Goal: Task Accomplishment & Management: Manage account settings

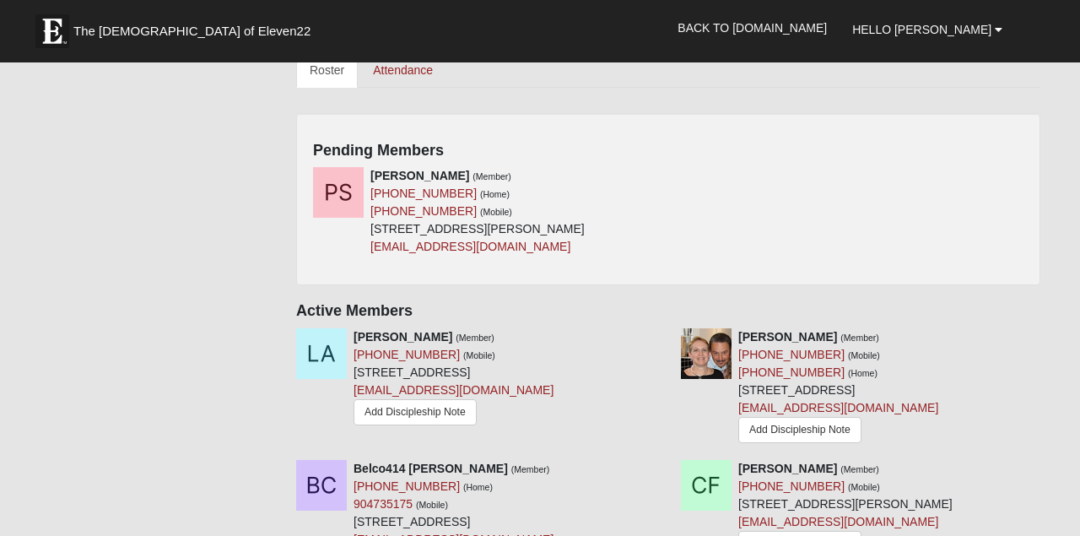
scroll to position [749, 0]
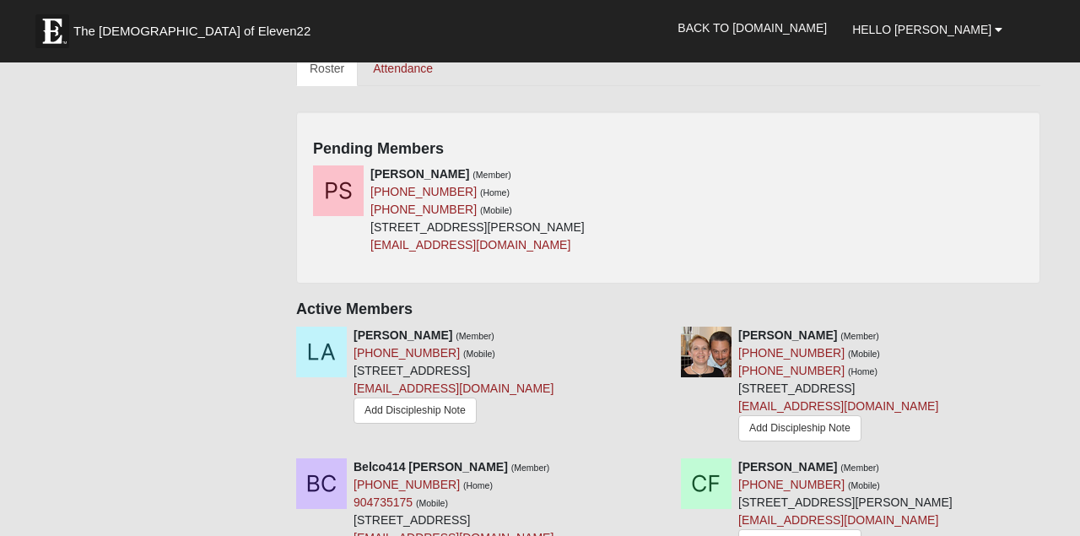
click at [749, 196] on div "[PERSON_NAME] (Member) [PHONE_NUMBER] (Home) [PHONE_NUMBER] (Mobile) [STREET_AD…" at bounding box center [668, 215] width 736 height 101
click at [661, 171] on icon at bounding box center [662, 174] width 12 height 12
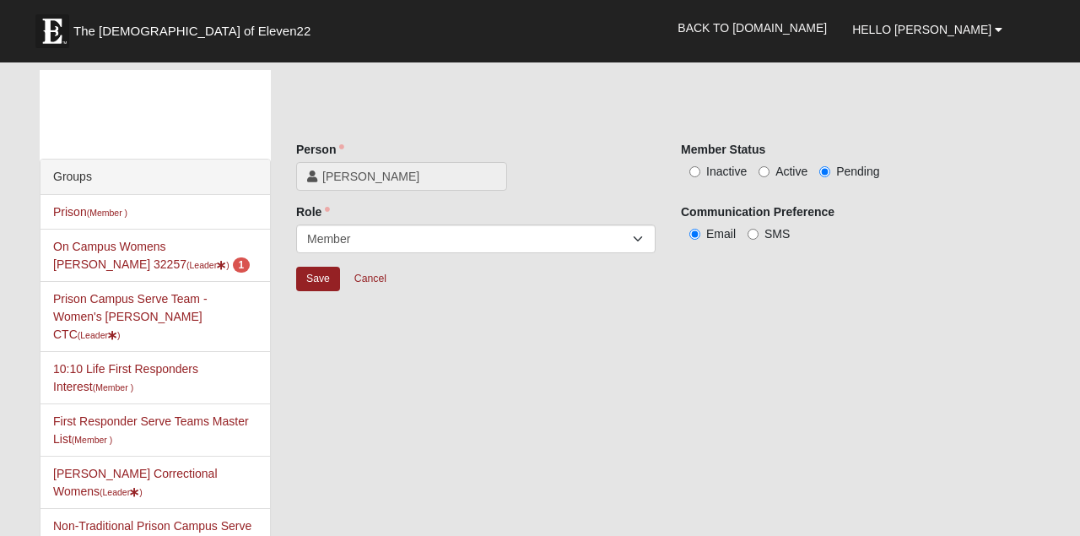
click at [762, 170] on input "Active" at bounding box center [763, 171] width 11 height 11
radio input "true"
click at [320, 278] on input "Save" at bounding box center [318, 279] width 44 height 24
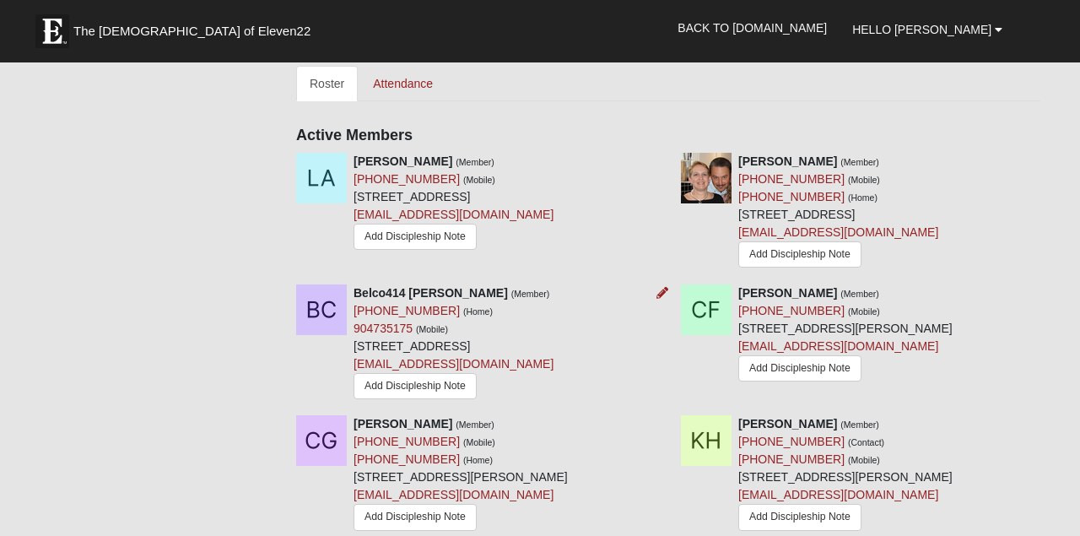
scroll to position [737, 0]
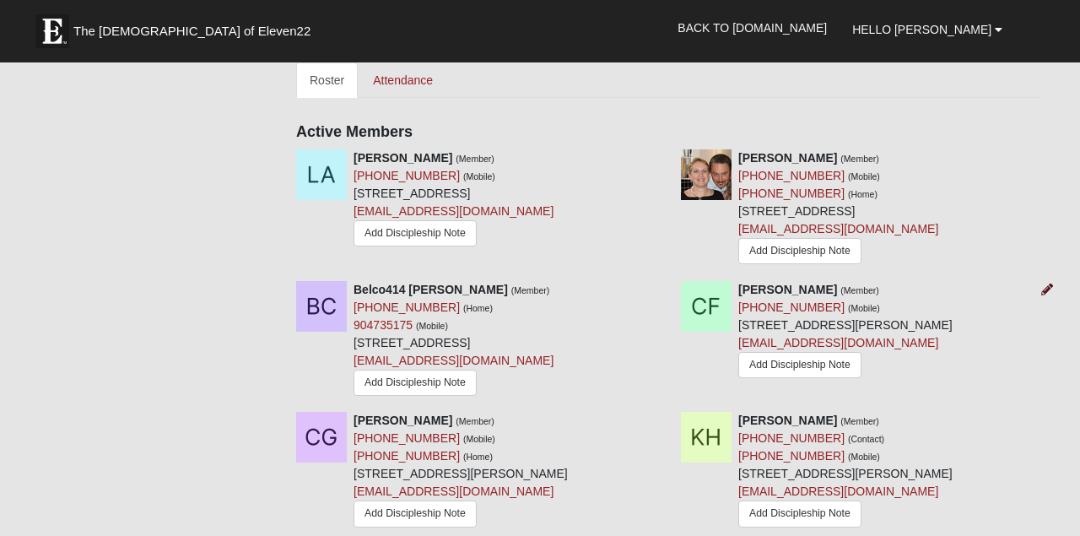
click at [1046, 287] on icon at bounding box center [1047, 289] width 12 height 12
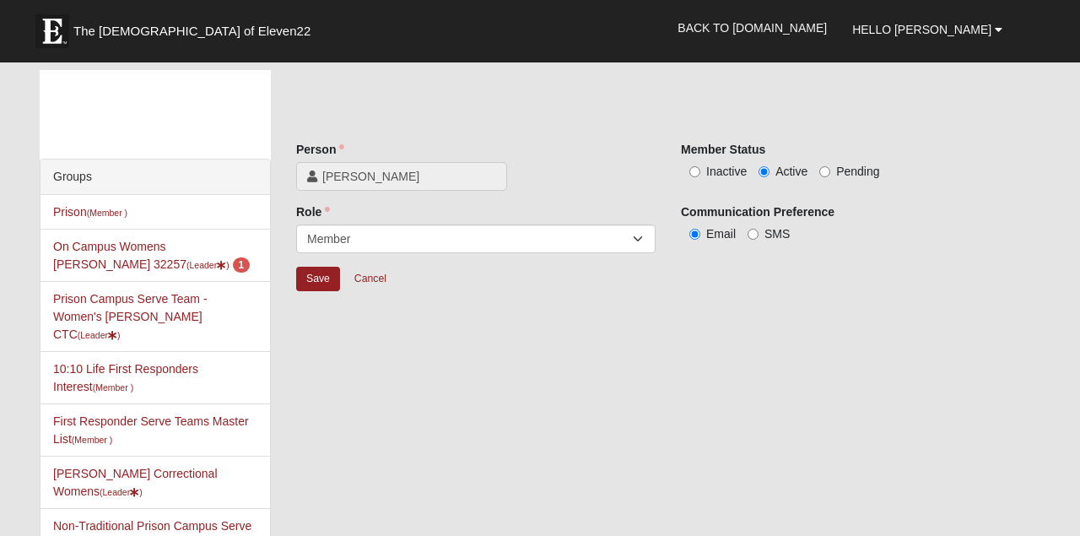
click at [693, 171] on input "Inactive" at bounding box center [694, 171] width 11 height 11
radio input "true"
click at [326, 279] on input "Save" at bounding box center [318, 279] width 44 height 24
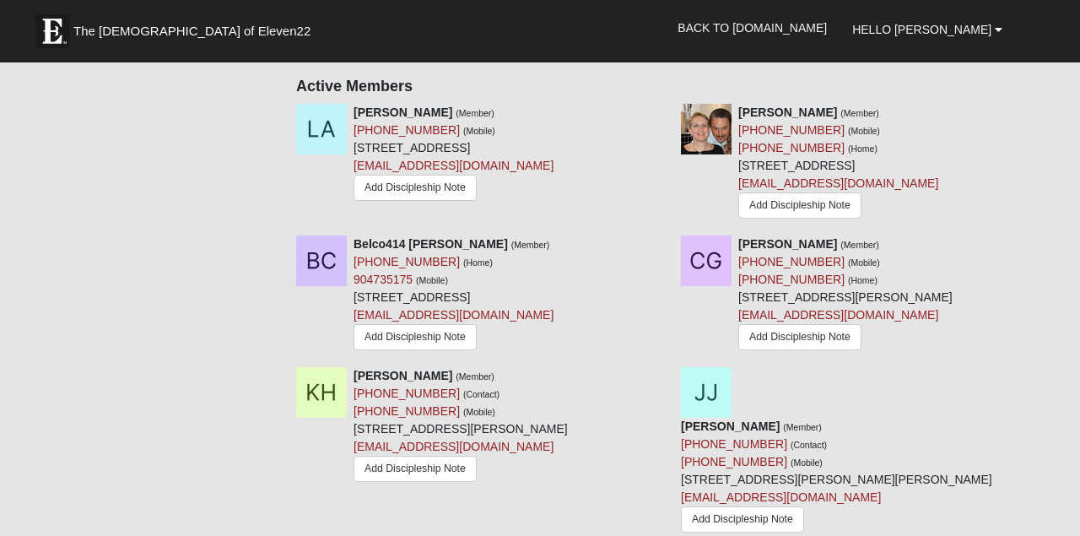
scroll to position [785, 0]
click at [661, 375] on icon at bounding box center [662, 374] width 12 height 12
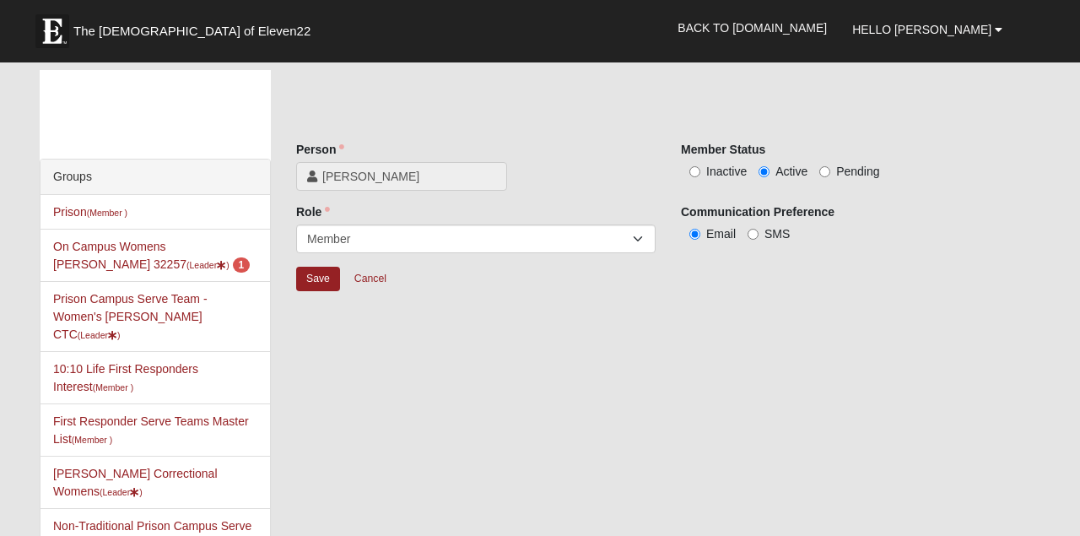
click at [693, 171] on input "Inactive" at bounding box center [694, 171] width 11 height 11
radio input "true"
click at [321, 281] on input "Save" at bounding box center [318, 279] width 44 height 24
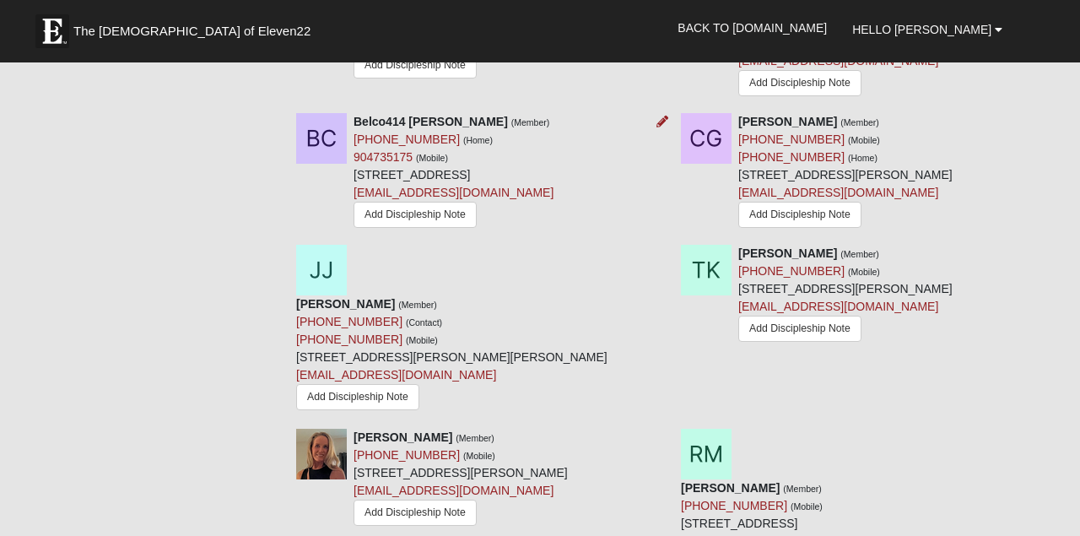
scroll to position [906, 0]
click at [1045, 253] on icon at bounding box center [1047, 252] width 12 height 12
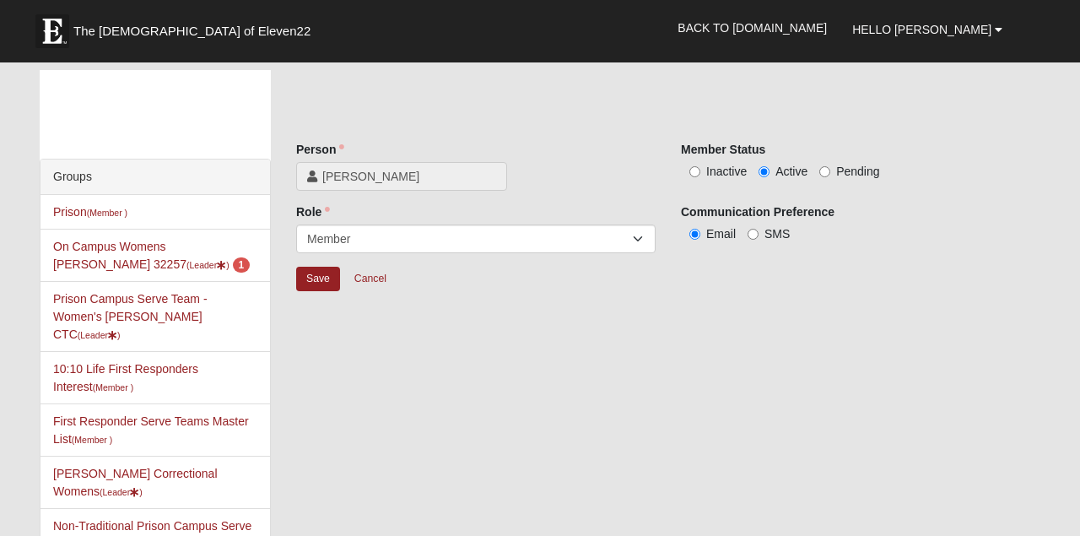
click at [693, 170] on input "Inactive" at bounding box center [694, 171] width 11 height 11
radio input "true"
click at [310, 283] on input "Save" at bounding box center [318, 279] width 44 height 24
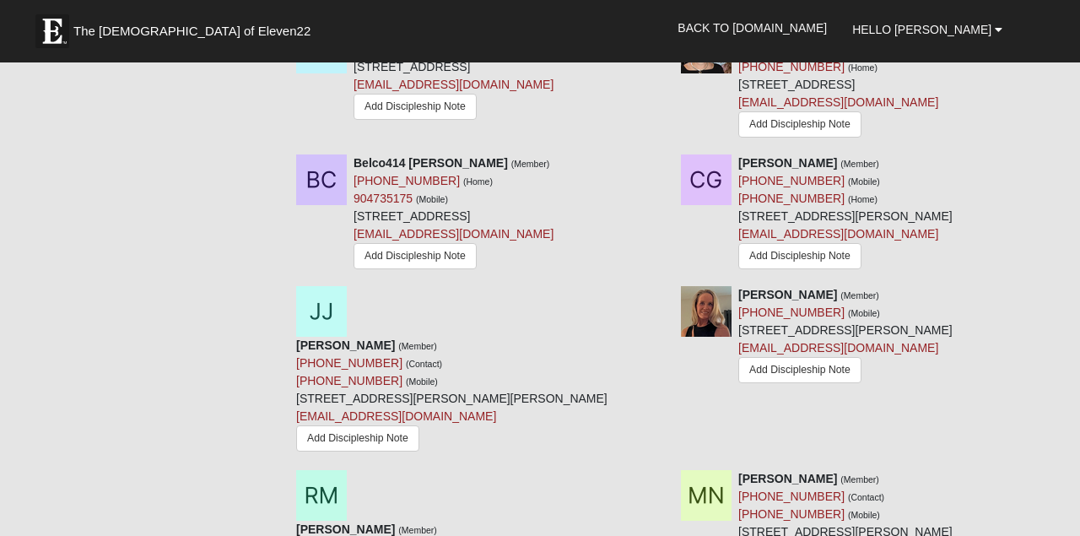
scroll to position [936, 0]
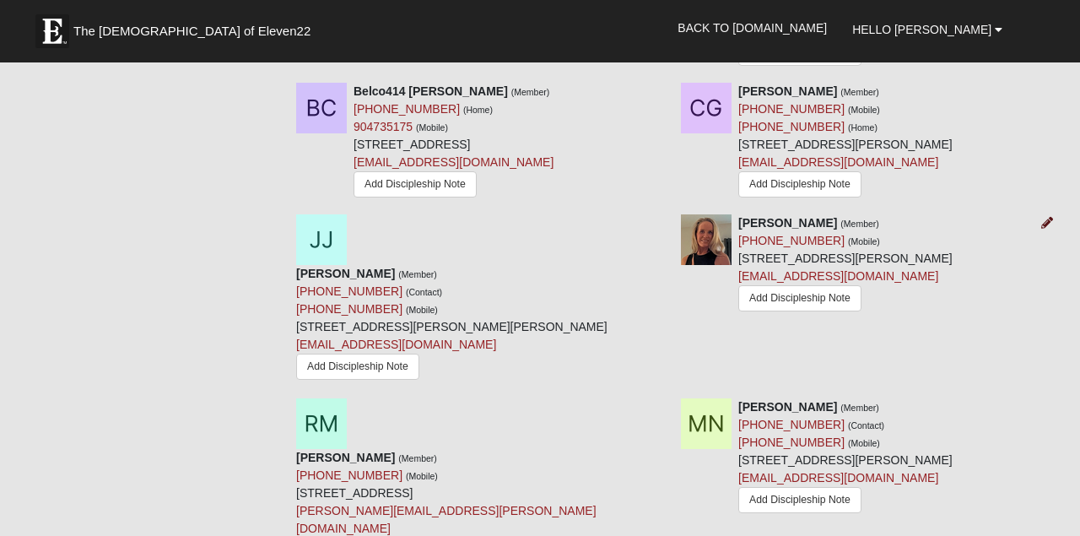
click at [1046, 221] on icon at bounding box center [1047, 223] width 12 height 12
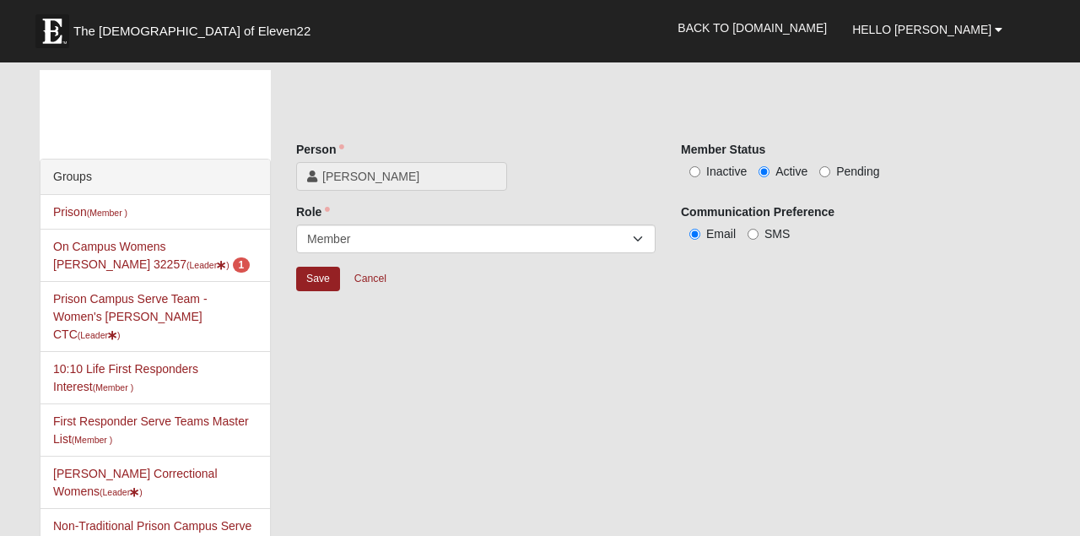
click at [693, 170] on input "Inactive" at bounding box center [694, 171] width 11 height 11
radio input "true"
click at [309, 278] on input "Save" at bounding box center [318, 279] width 44 height 24
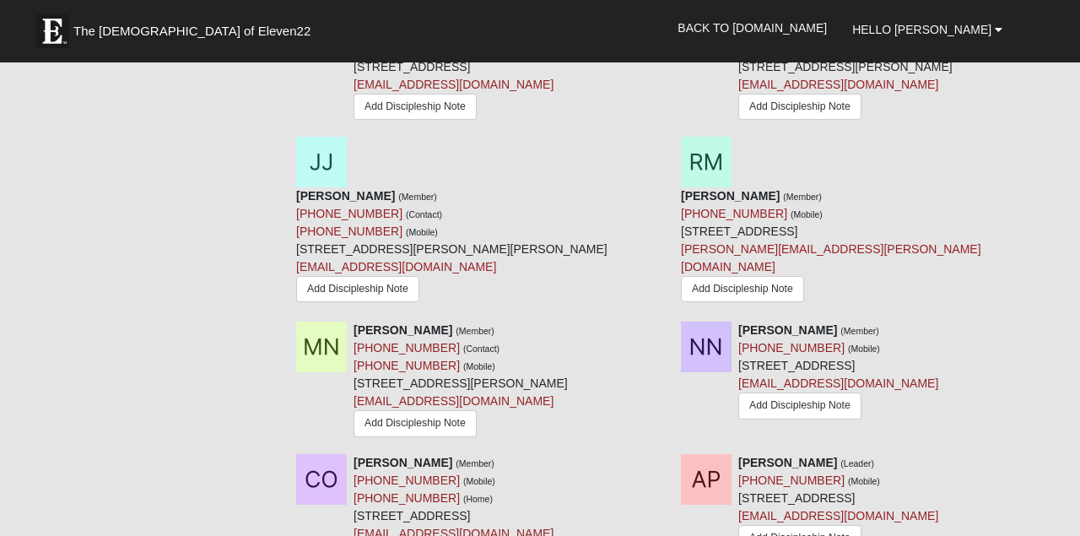
scroll to position [1017, 0]
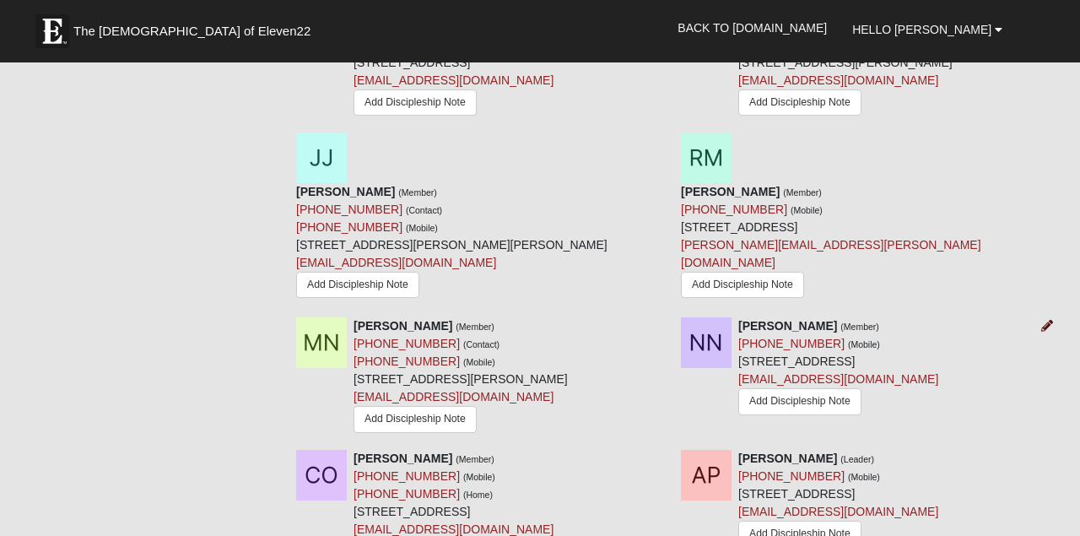
click at [1048, 320] on icon at bounding box center [1047, 326] width 12 height 12
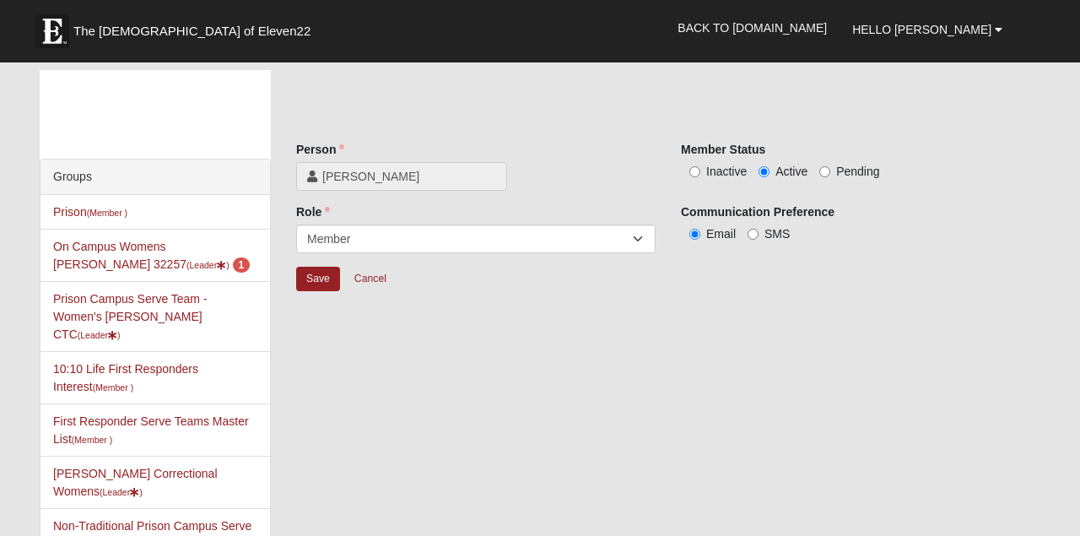
click at [696, 170] on input "Inactive" at bounding box center [694, 171] width 11 height 11
radio input "true"
click at [318, 278] on input "Save" at bounding box center [318, 279] width 44 height 24
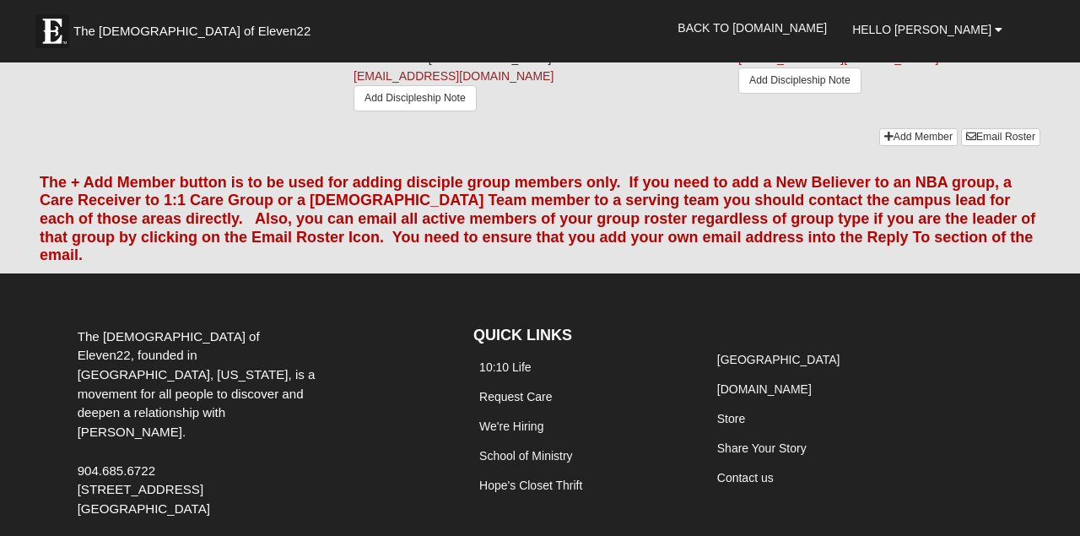
scroll to position [1600, 0]
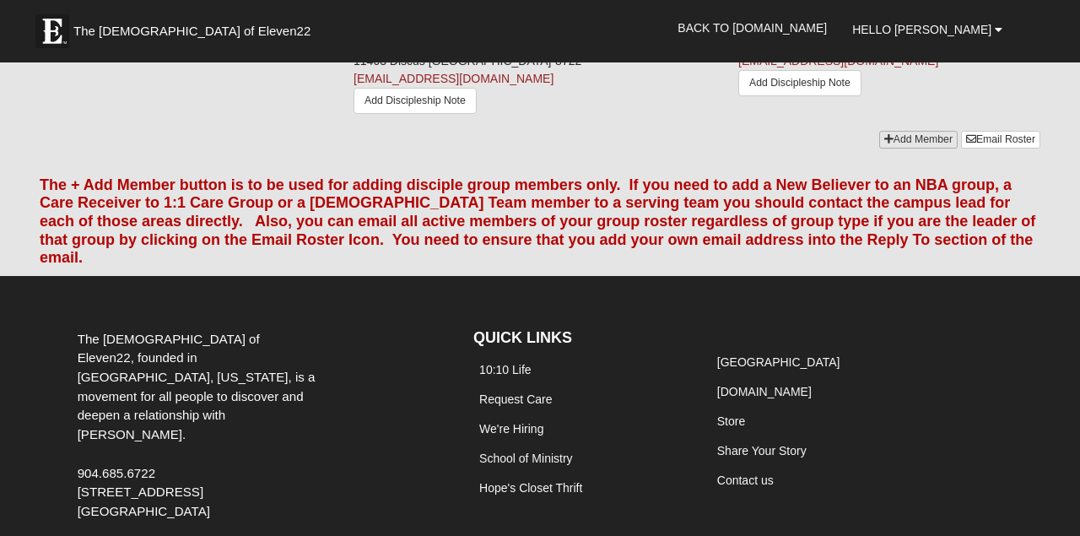
click at [908, 148] on link "Add Member" at bounding box center [918, 140] width 78 height 18
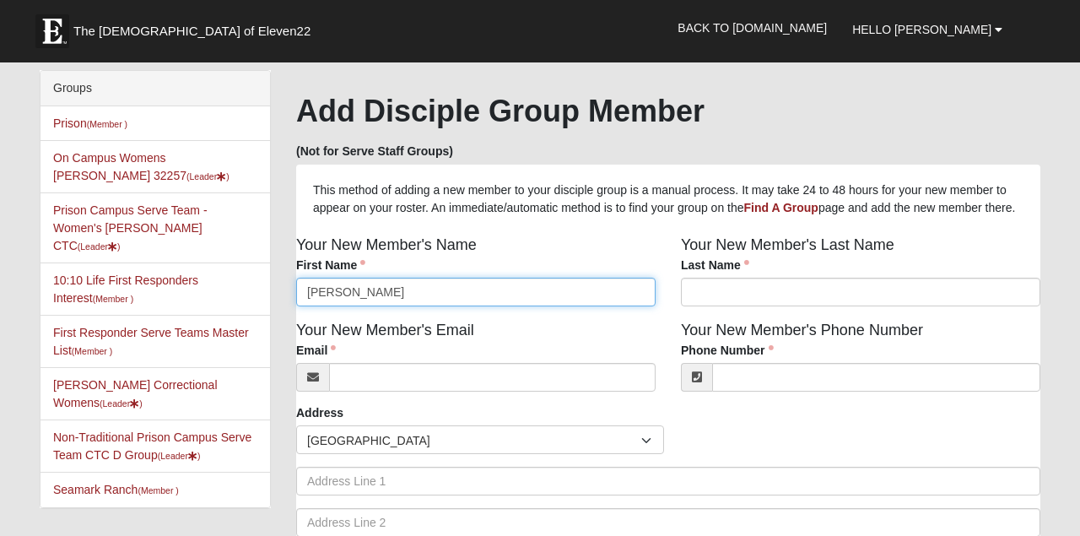
type input "Dawn"
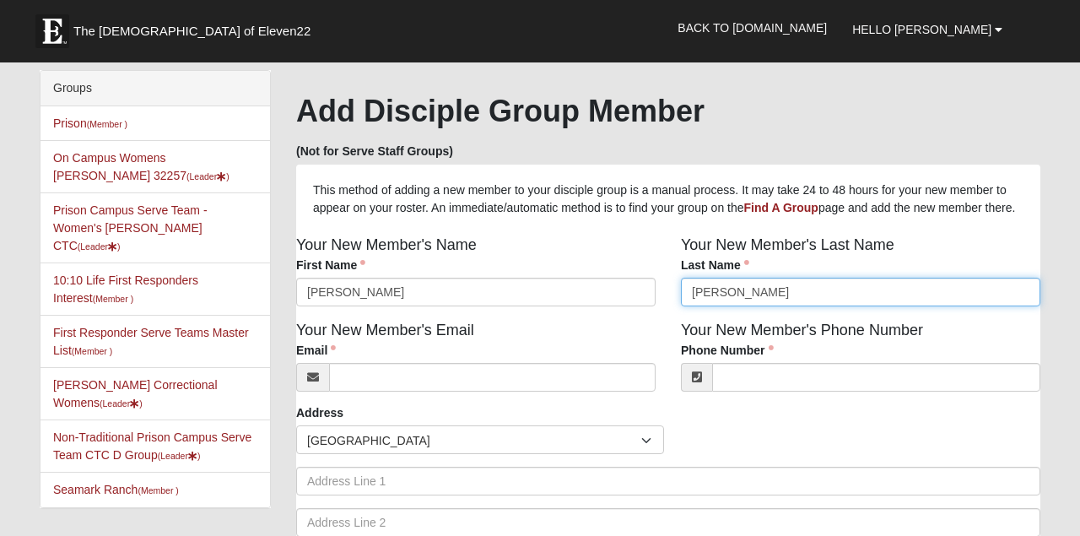
type input "Whitehurst"
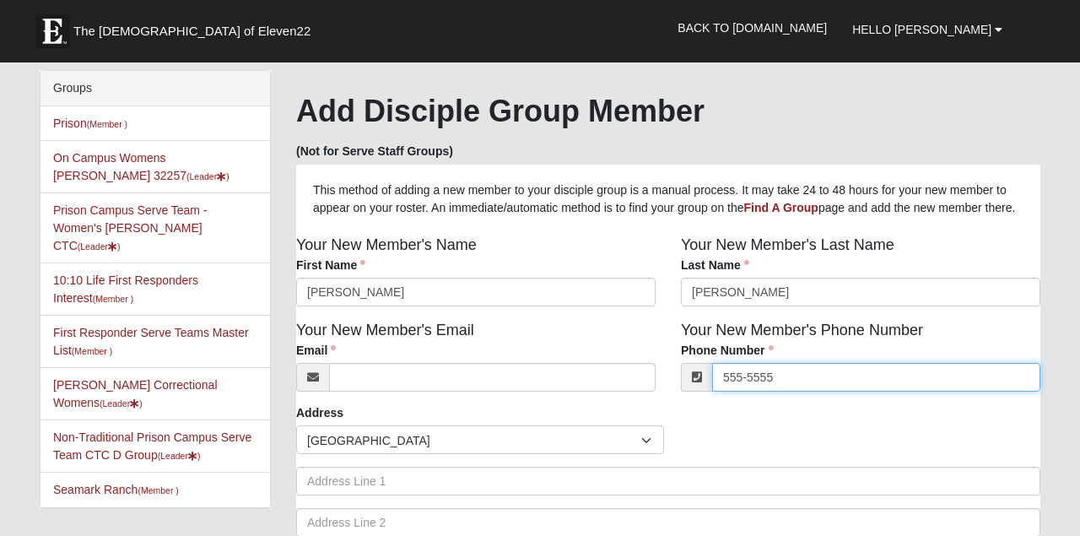
type input "555-5555"
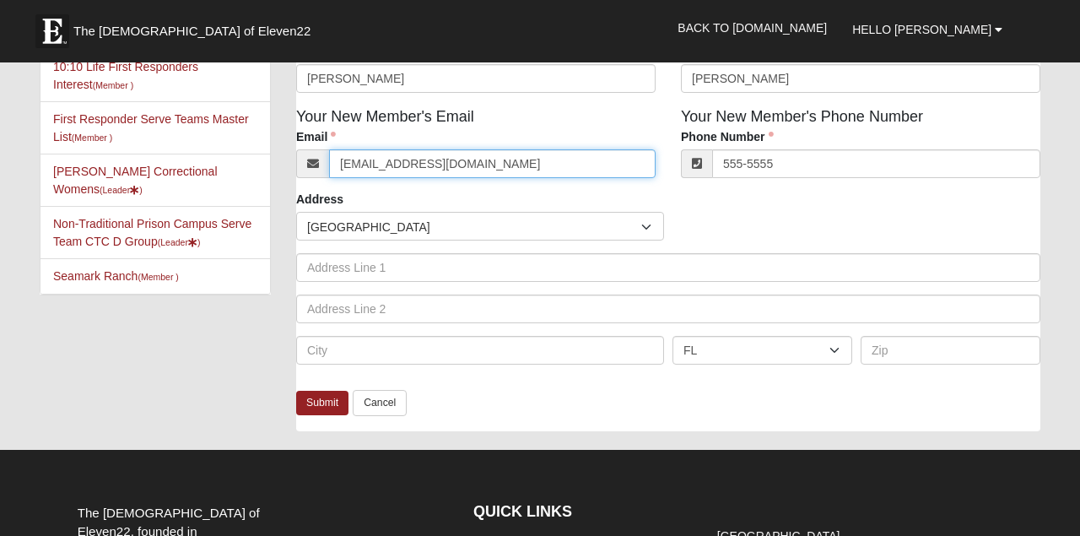
scroll to position [216, 0]
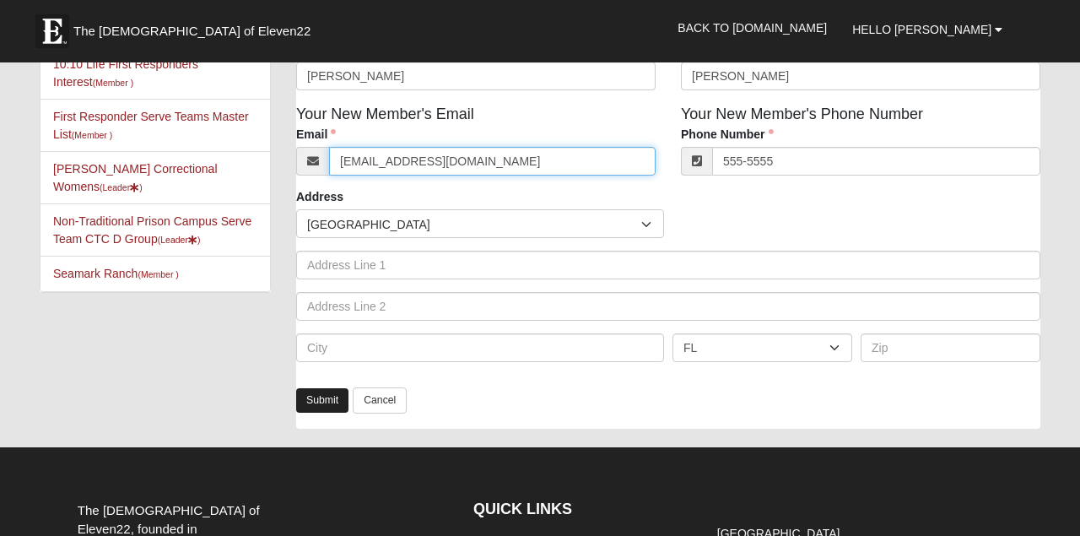
type input "email@gmail.com"
click at [329, 413] on link "Submit" at bounding box center [322, 400] width 52 height 24
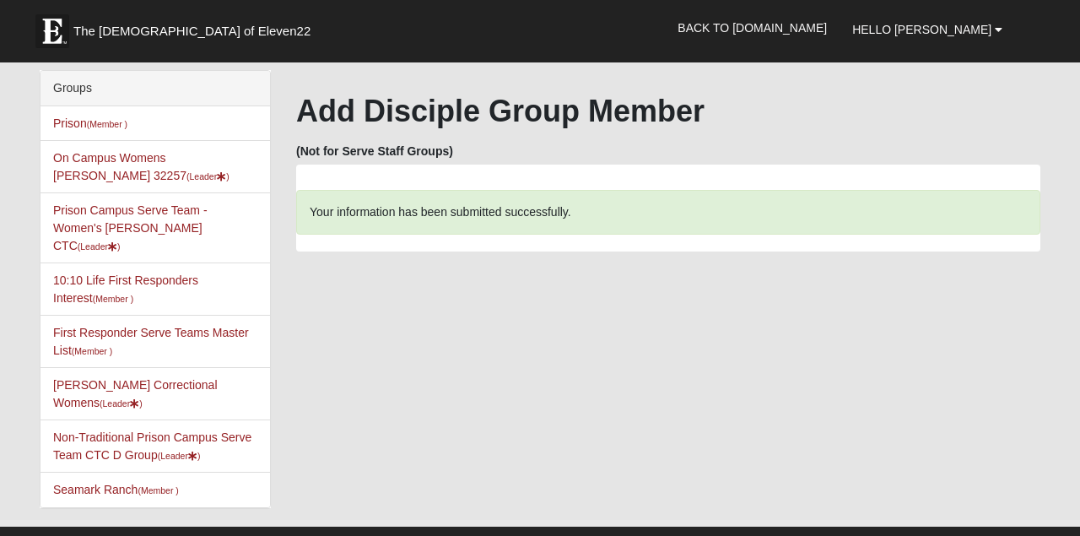
scroll to position [0, 0]
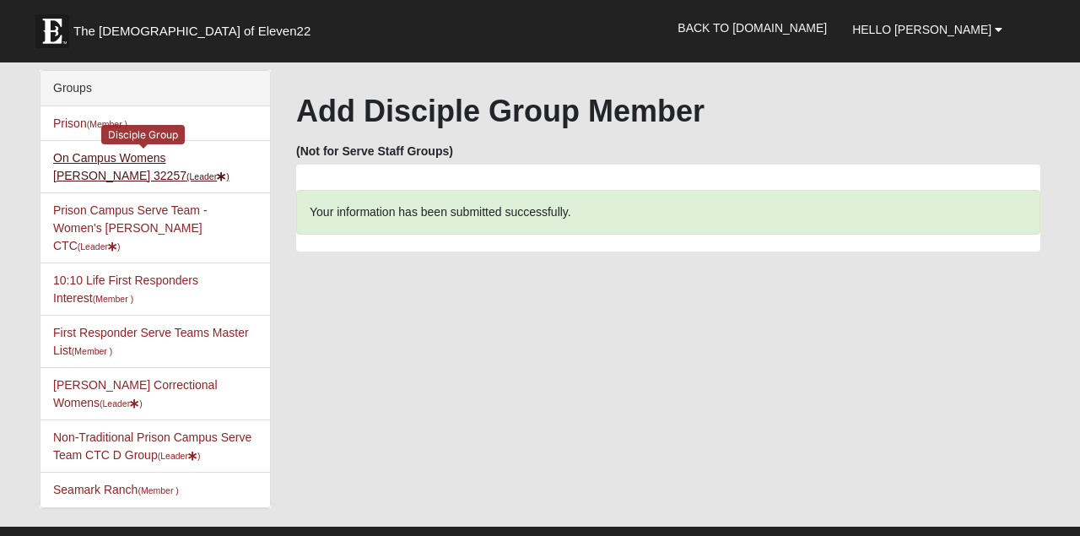
click at [144, 156] on link "On Campus Womens Perry 32257 (Leader )" at bounding box center [141, 166] width 176 height 31
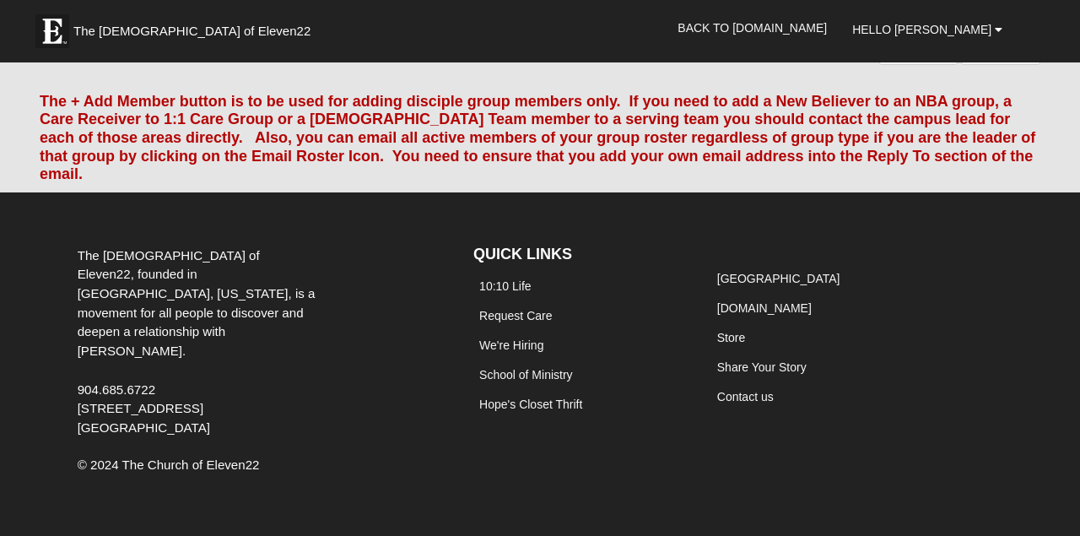
scroll to position [1681, 0]
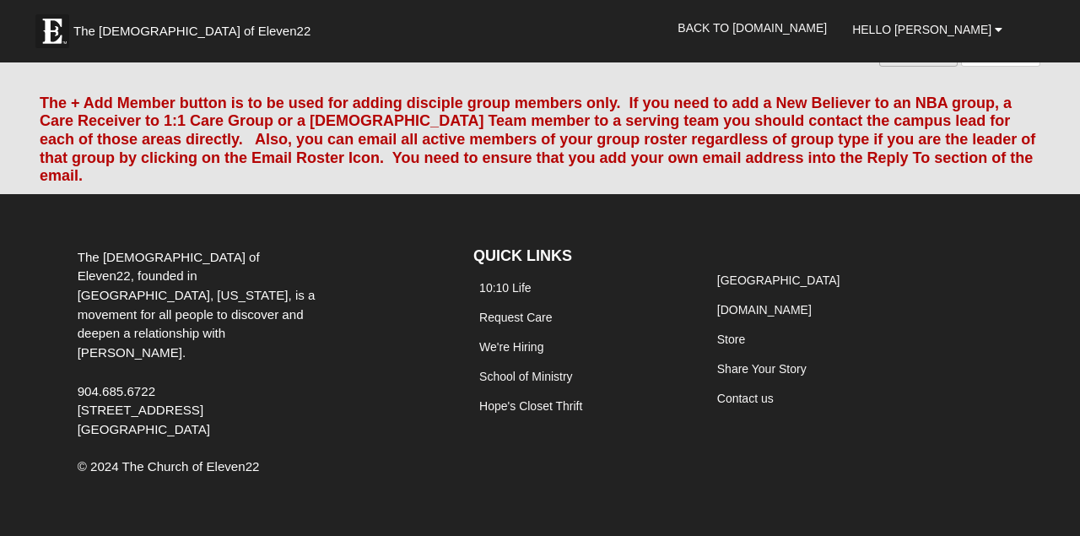
click at [904, 67] on link "Add Member" at bounding box center [918, 58] width 78 height 18
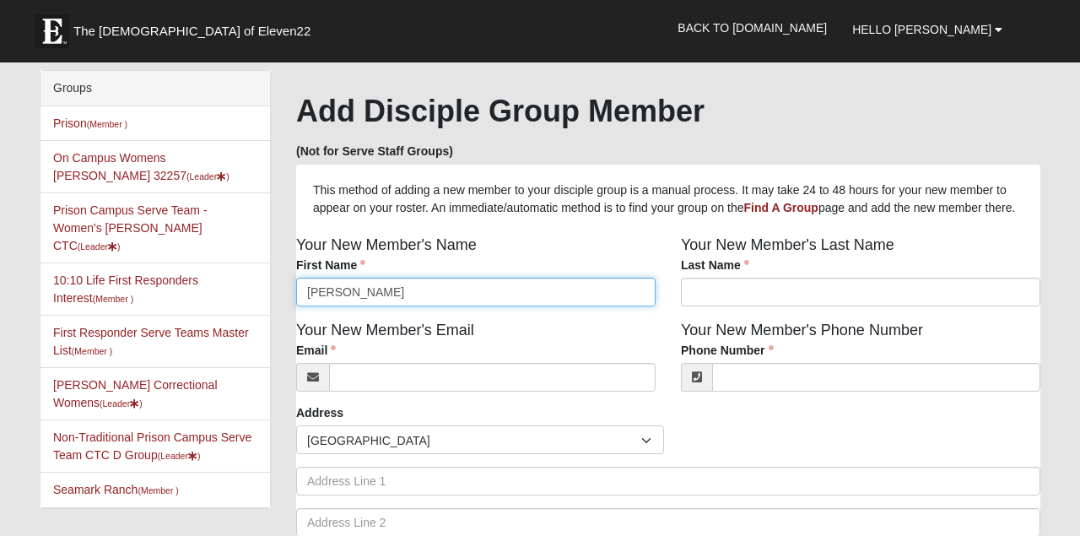
type input "Judy"
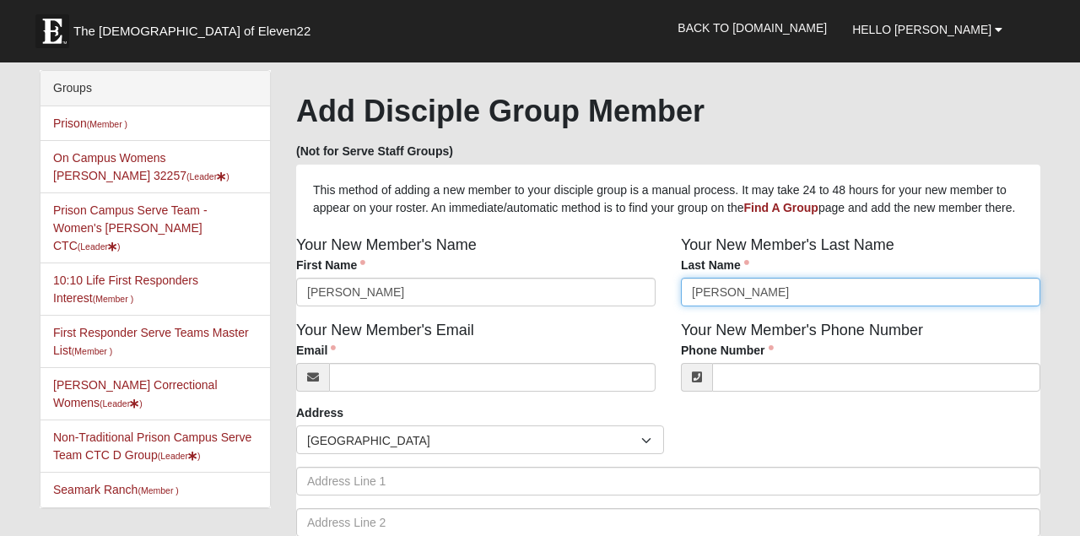
type input "Deloach"
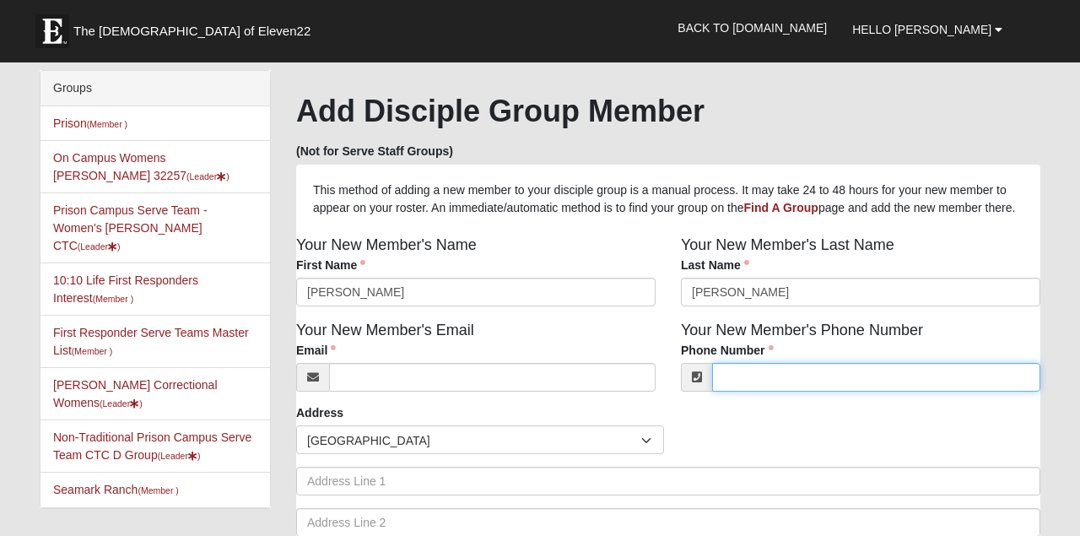
type input "1"
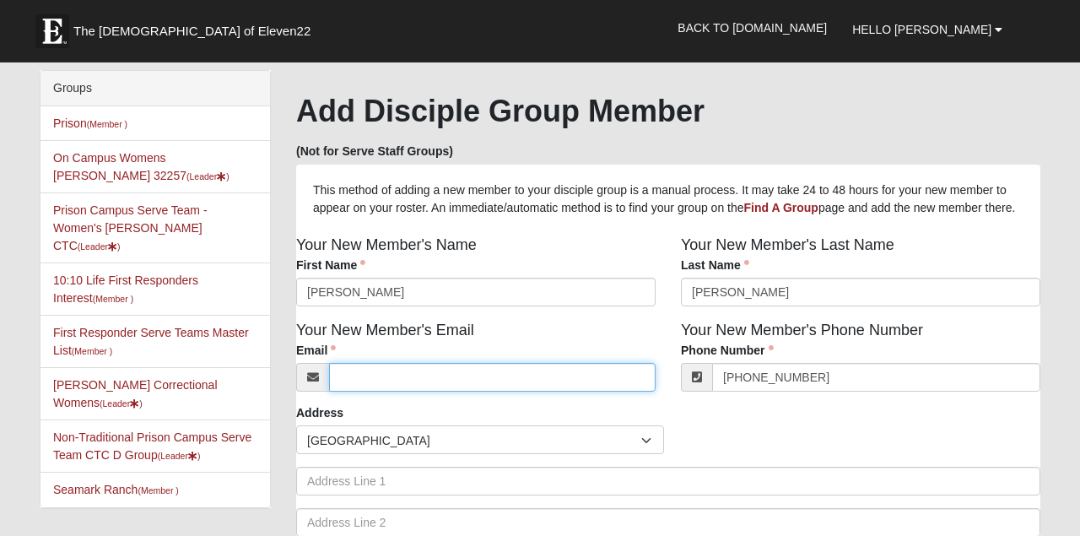
type input "(407) 257-7174"
click at [386, 391] on input "Email" at bounding box center [492, 377] width 326 height 29
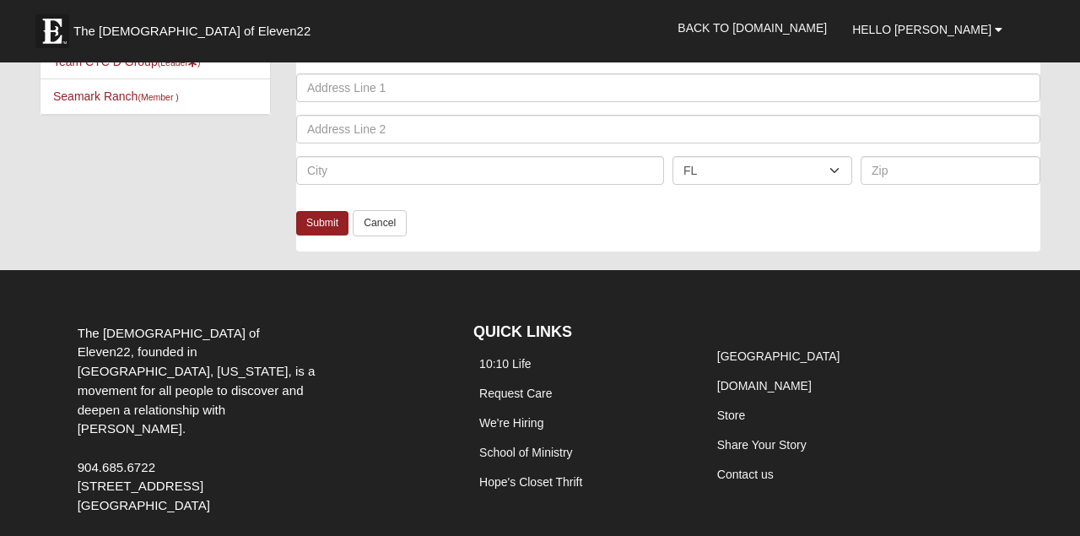
scroll to position [398, 0]
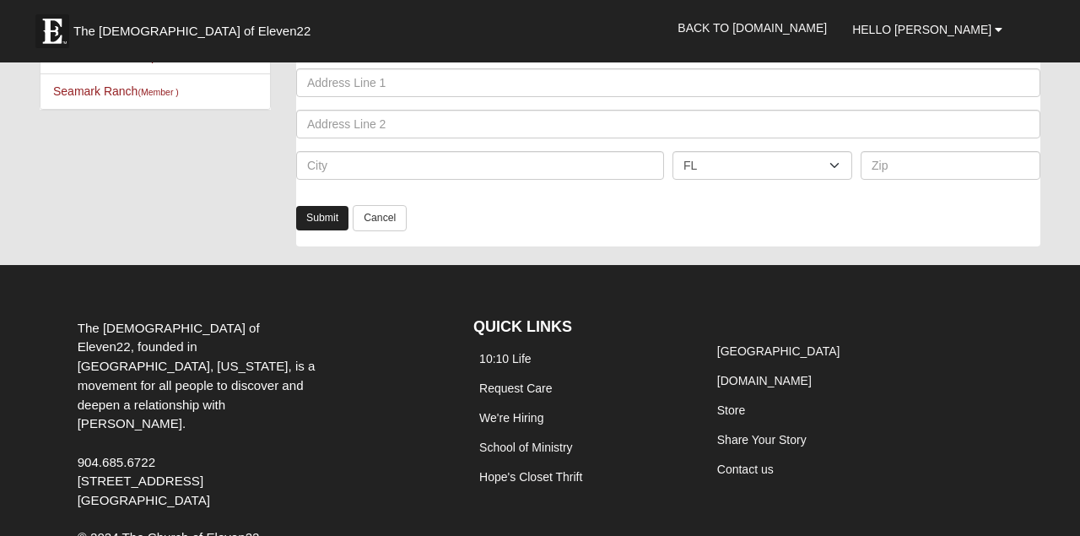
type input "email@gamil.com"
click at [326, 230] on link "Submit" at bounding box center [322, 218] width 52 height 24
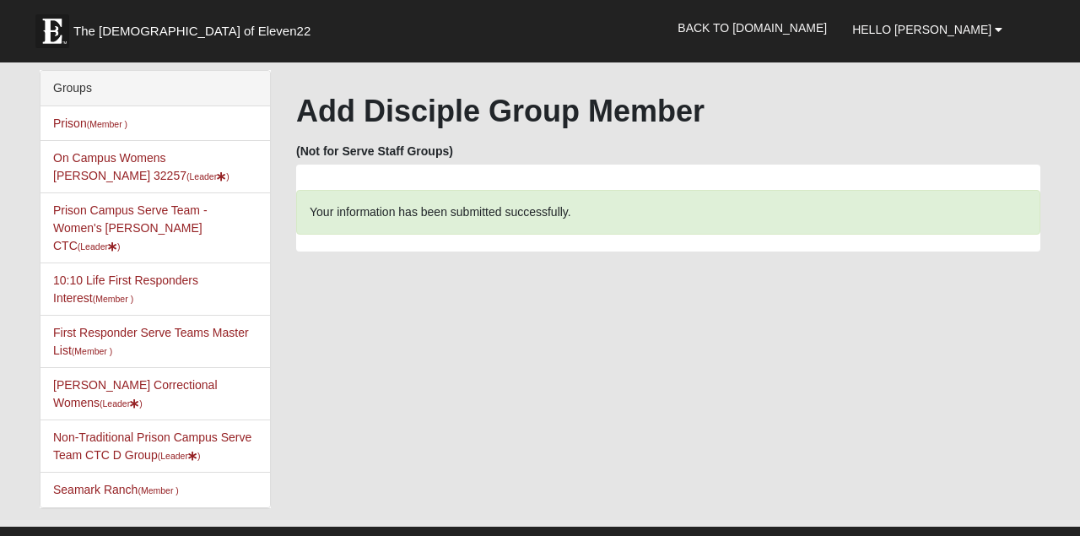
scroll to position [0, 0]
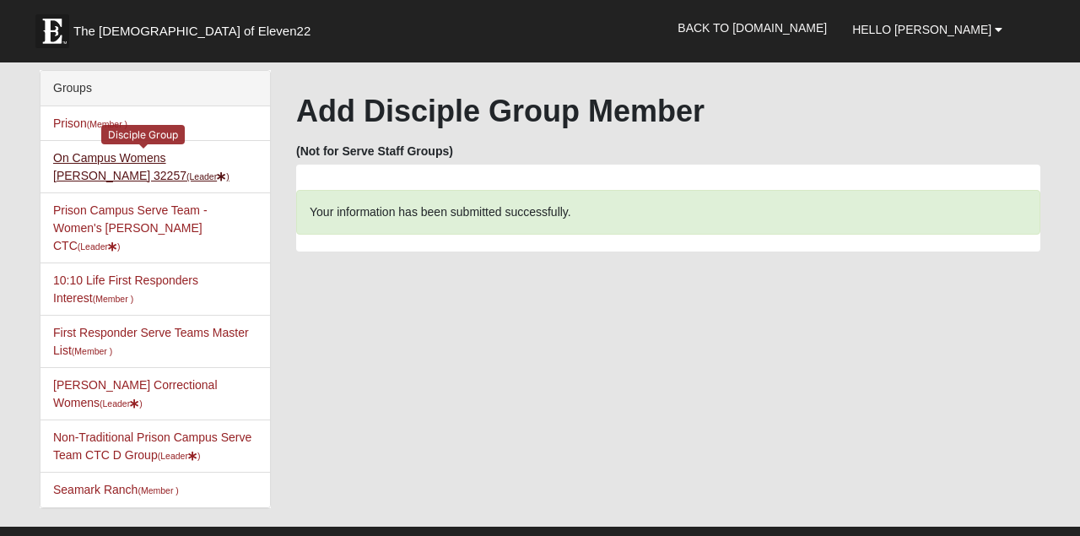
click at [111, 159] on link "On Campus Womens [PERSON_NAME] 32257 (Leader )" at bounding box center [141, 166] width 176 height 31
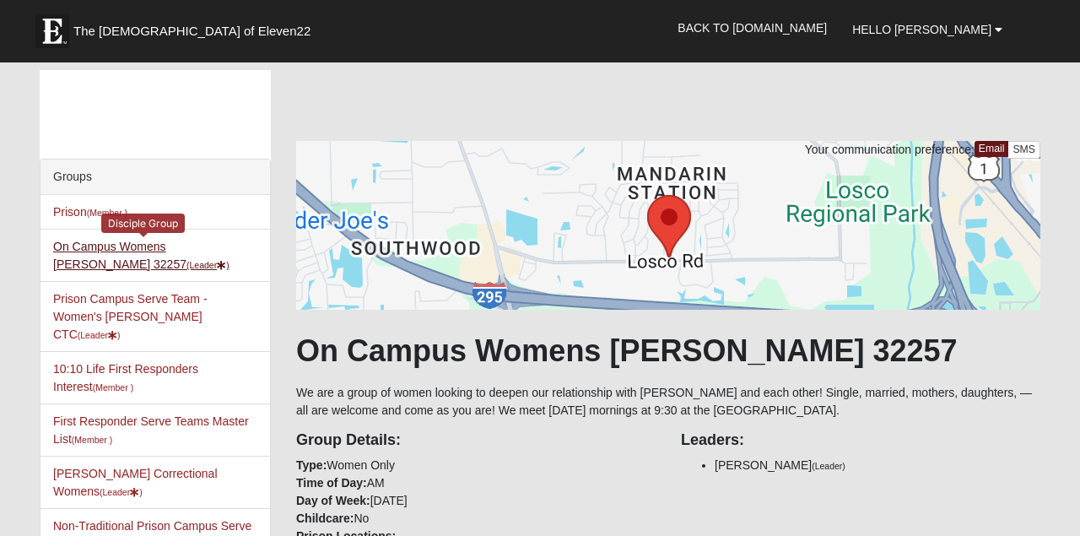
click at [192, 249] on link "On Campus Womens Perry 32257 (Leader )" at bounding box center [141, 255] width 176 height 31
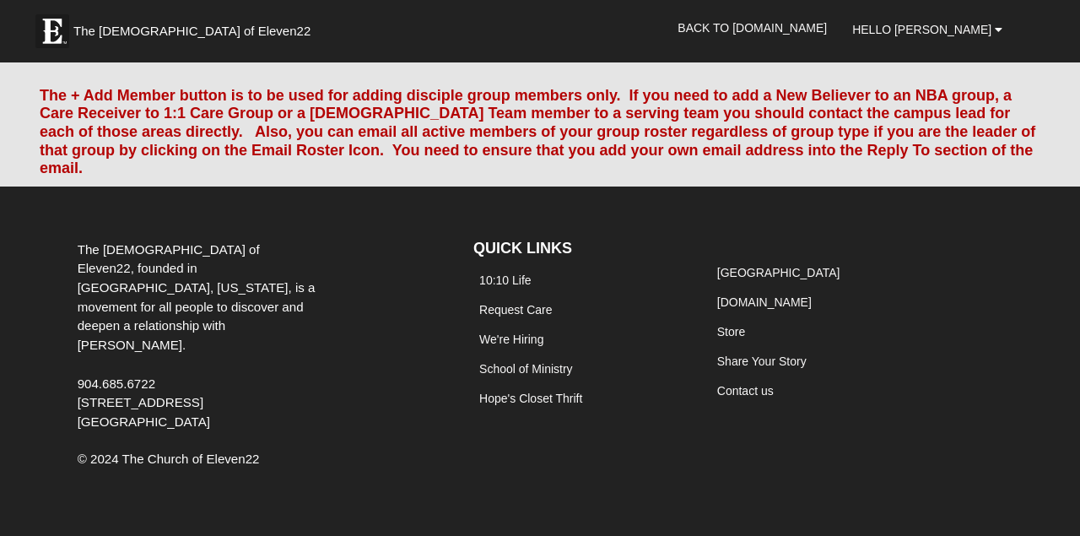
scroll to position [1728, 0]
